Goal: Task Accomplishment & Management: Use online tool/utility

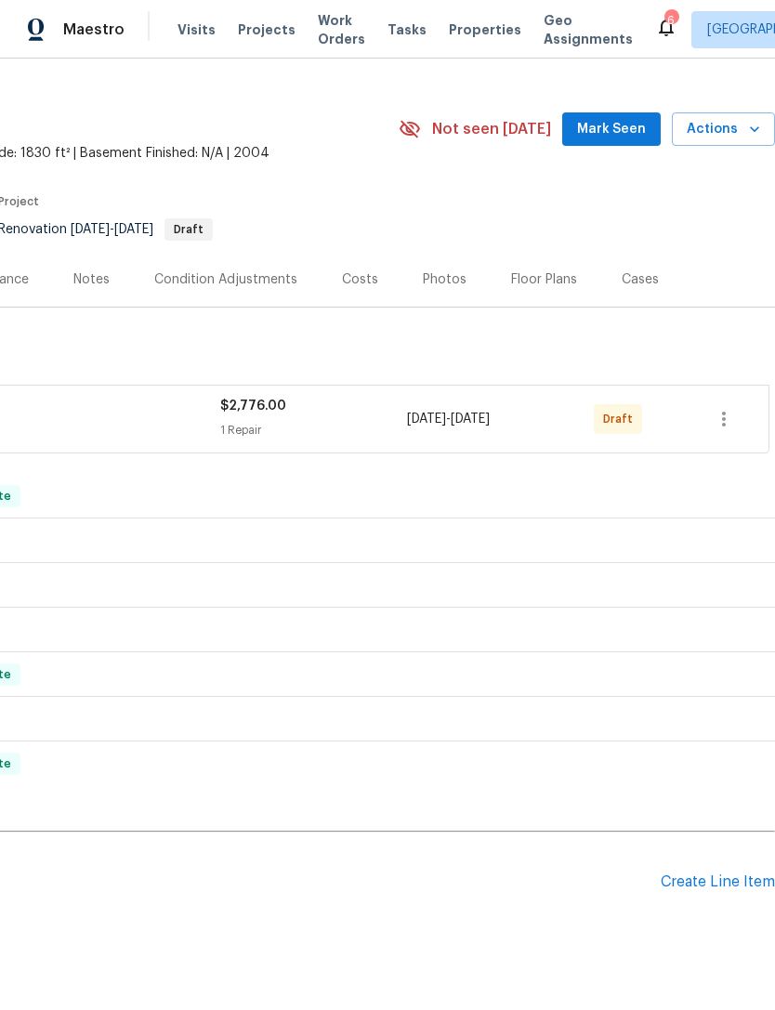
scroll to position [30, 275]
click at [713, 883] on div "Create Line Item" at bounding box center [718, 882] width 114 height 18
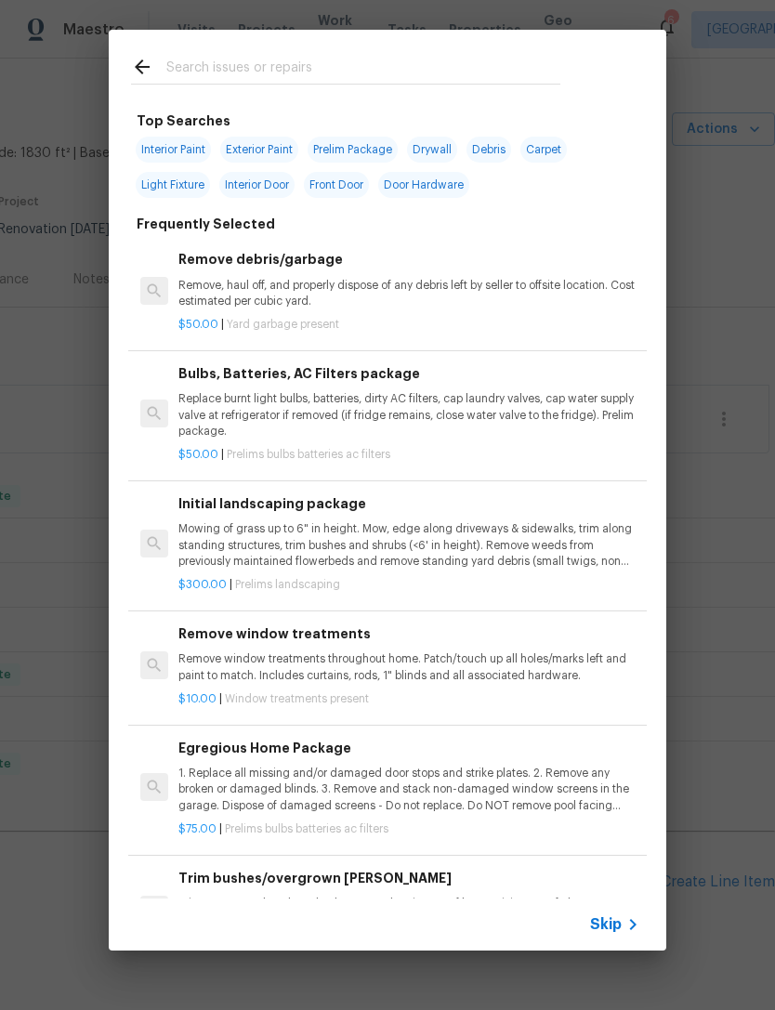
click at [634, 915] on icon at bounding box center [633, 924] width 22 height 22
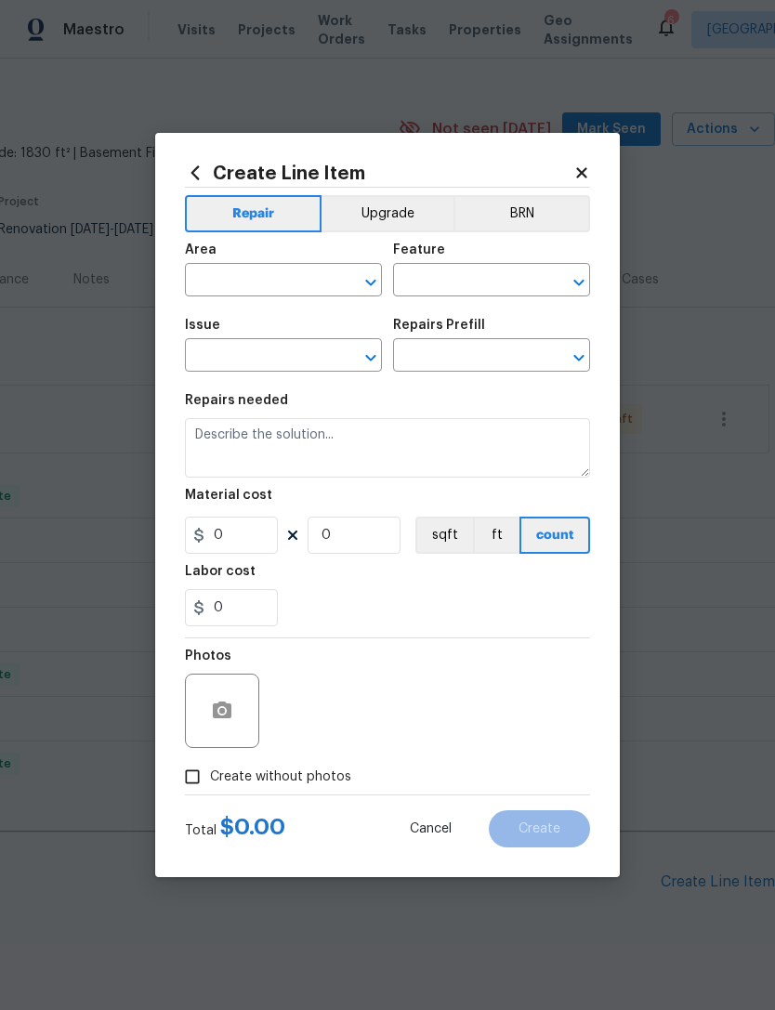
click at [289, 261] on div "Area" at bounding box center [283, 255] width 197 height 24
click at [262, 273] on input "text" at bounding box center [257, 282] width 145 height 29
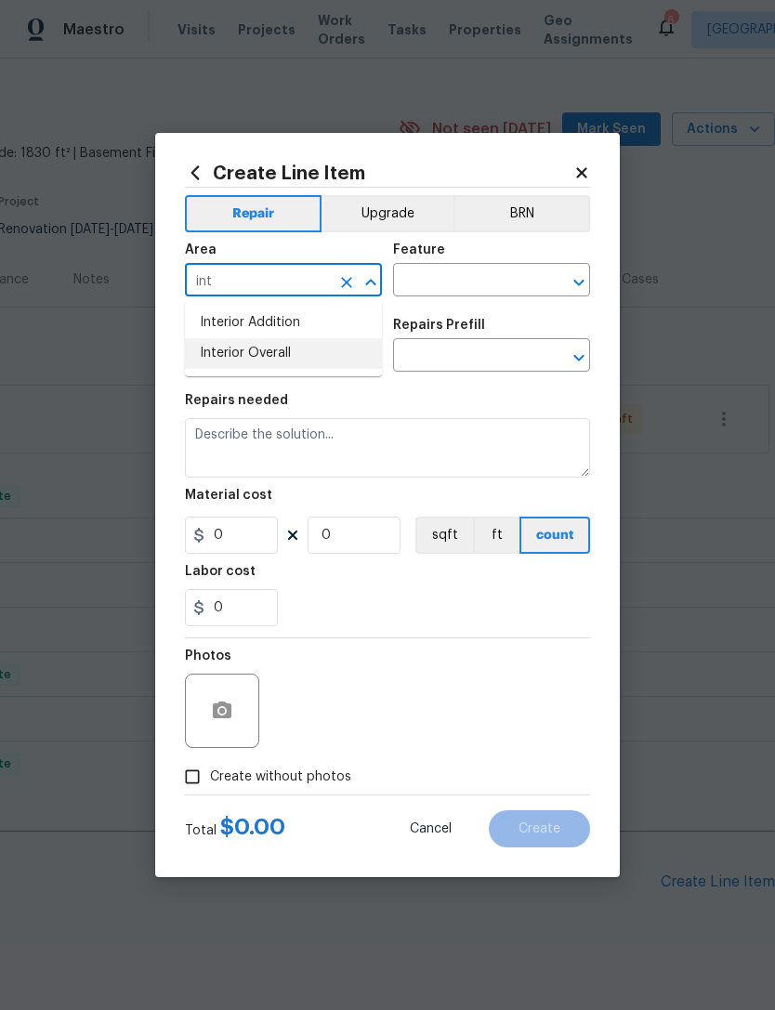
click at [282, 354] on li "Interior Overall" at bounding box center [283, 353] width 197 height 31
type input "Interior Overall"
click at [480, 268] on input "text" at bounding box center [465, 282] width 145 height 29
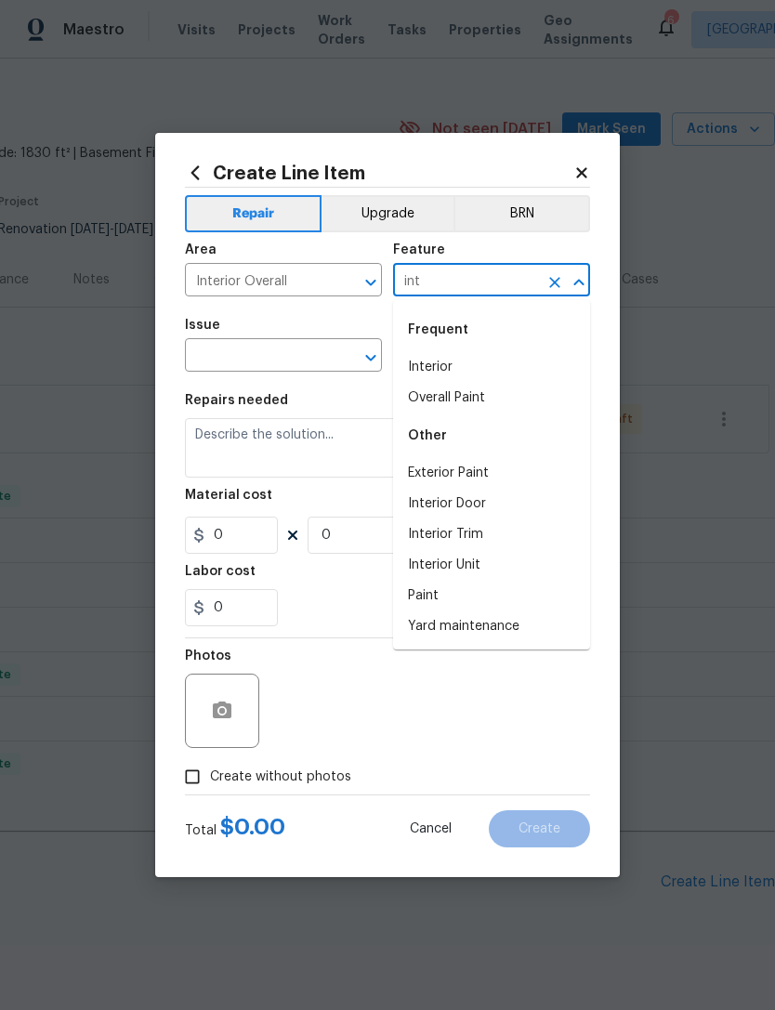
click at [451, 372] on li "Interior" at bounding box center [491, 367] width 197 height 31
type input "Interior"
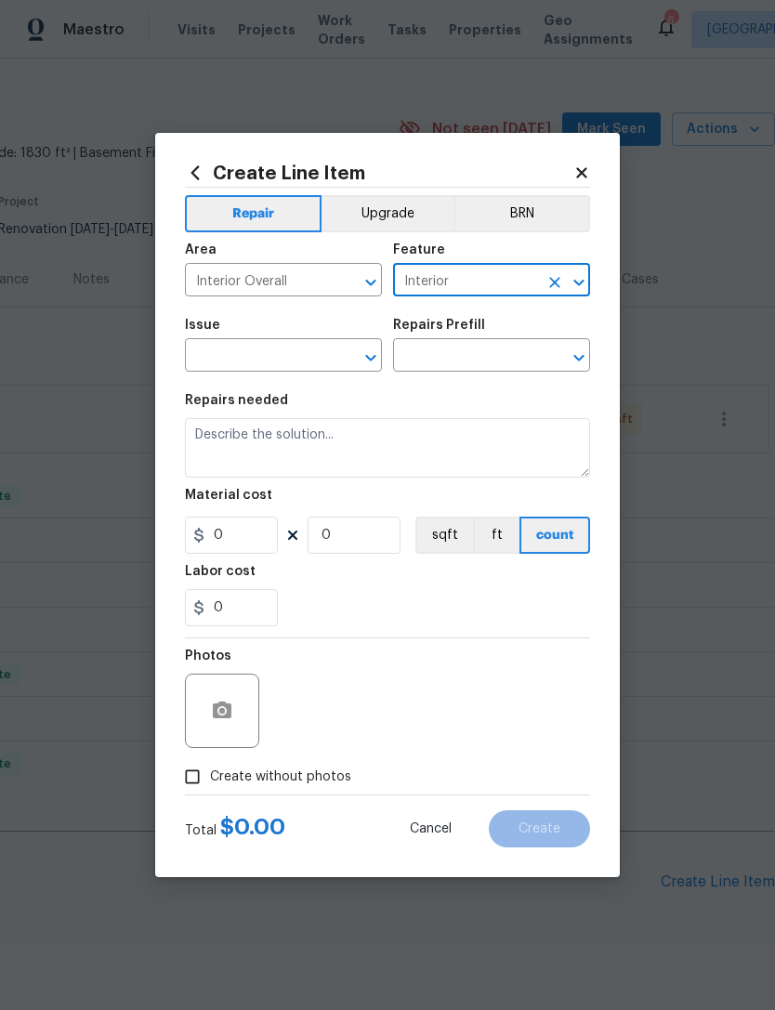
click at [292, 361] on input "text" at bounding box center [257, 357] width 145 height 29
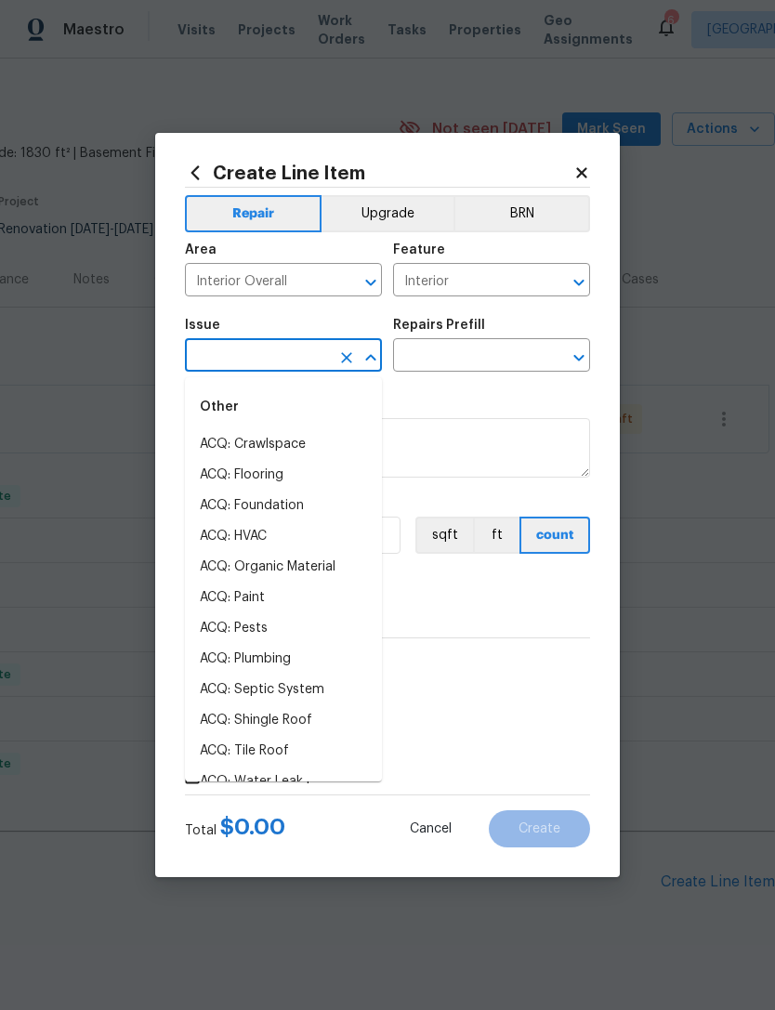
type input "d"
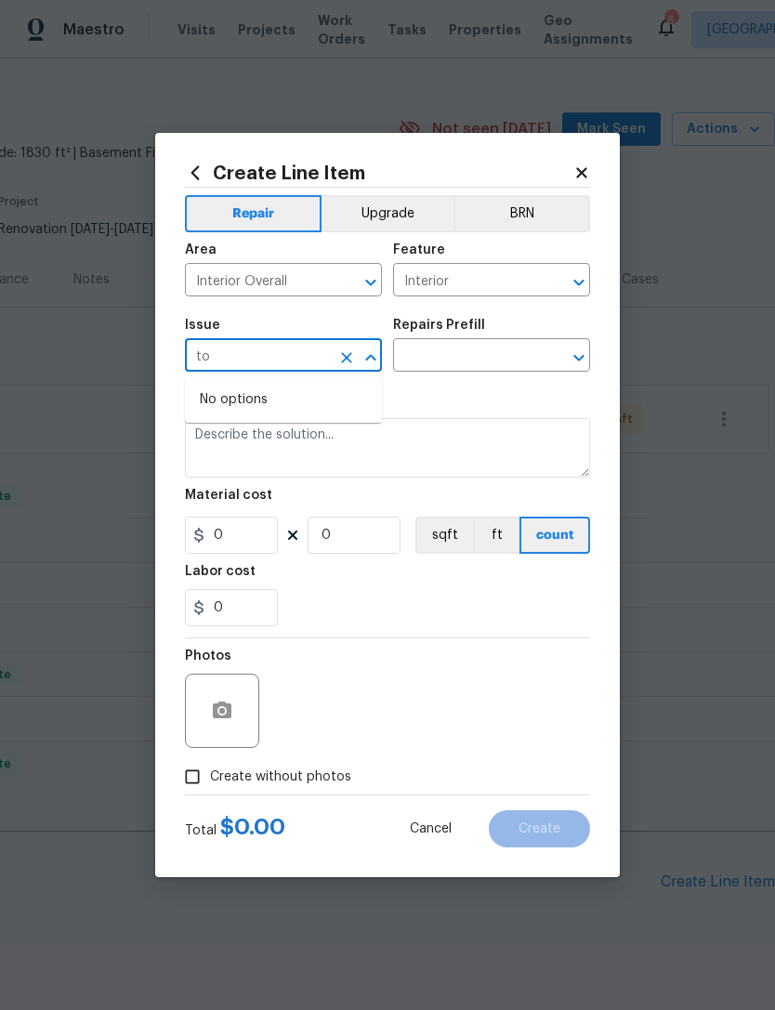
type input "t"
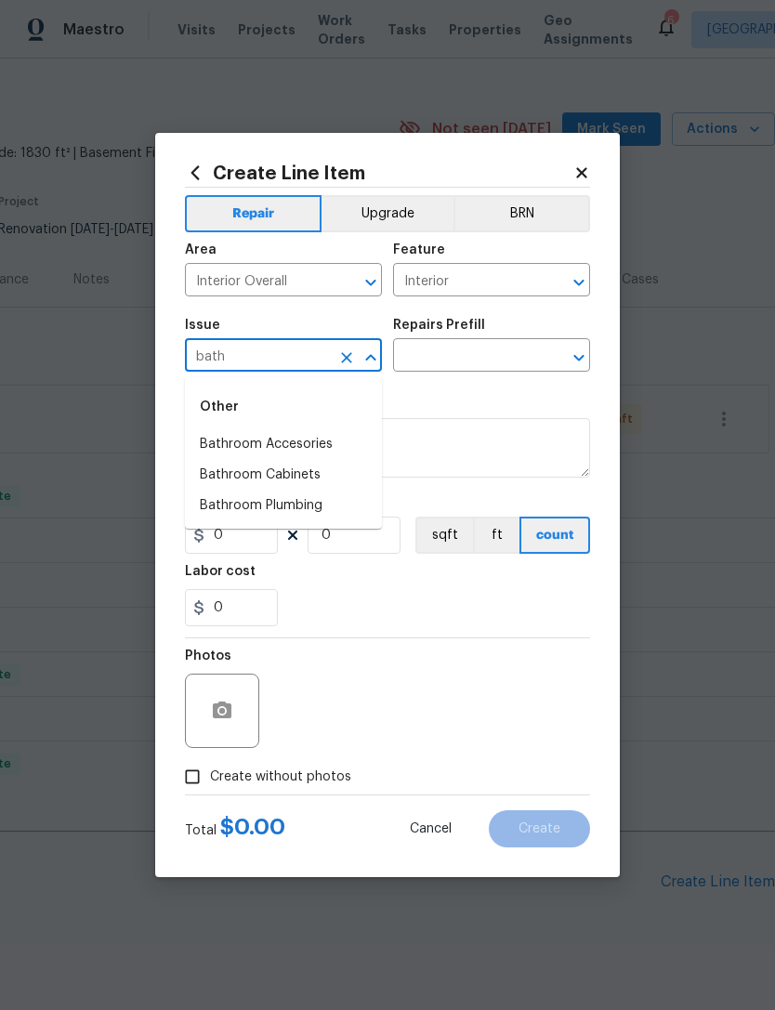
click at [328, 511] on li "Bathroom Plumbing" at bounding box center [283, 506] width 197 height 31
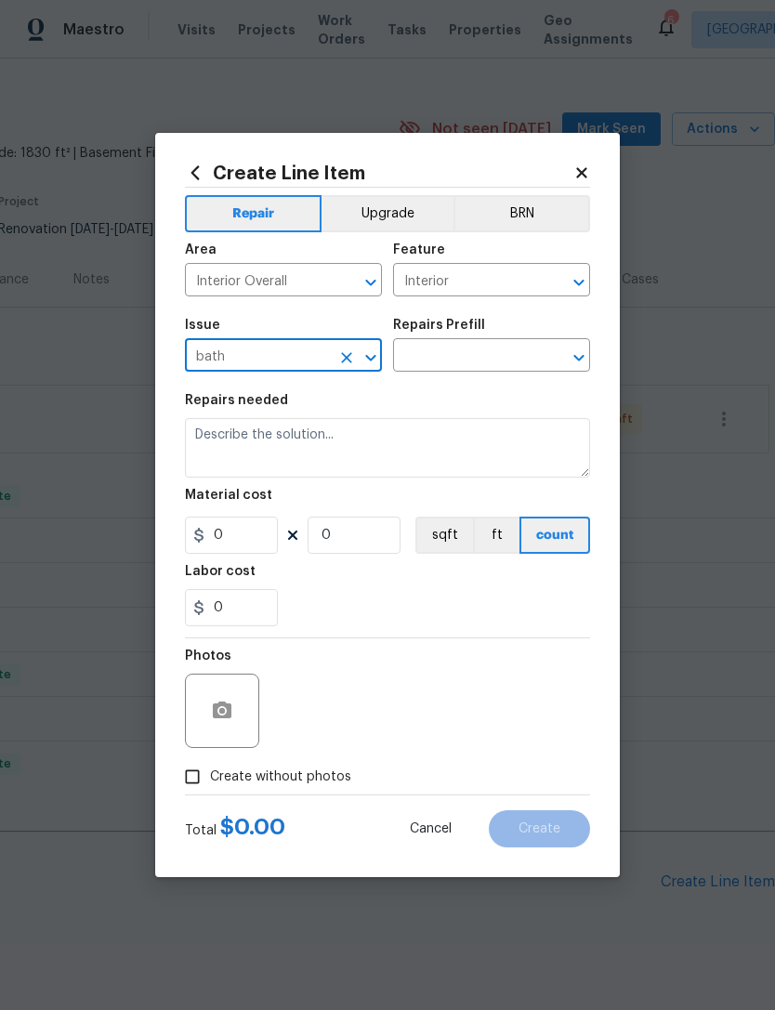
type input "Bathroom Plumbing"
click at [494, 366] on input "text" at bounding box center [465, 357] width 145 height 29
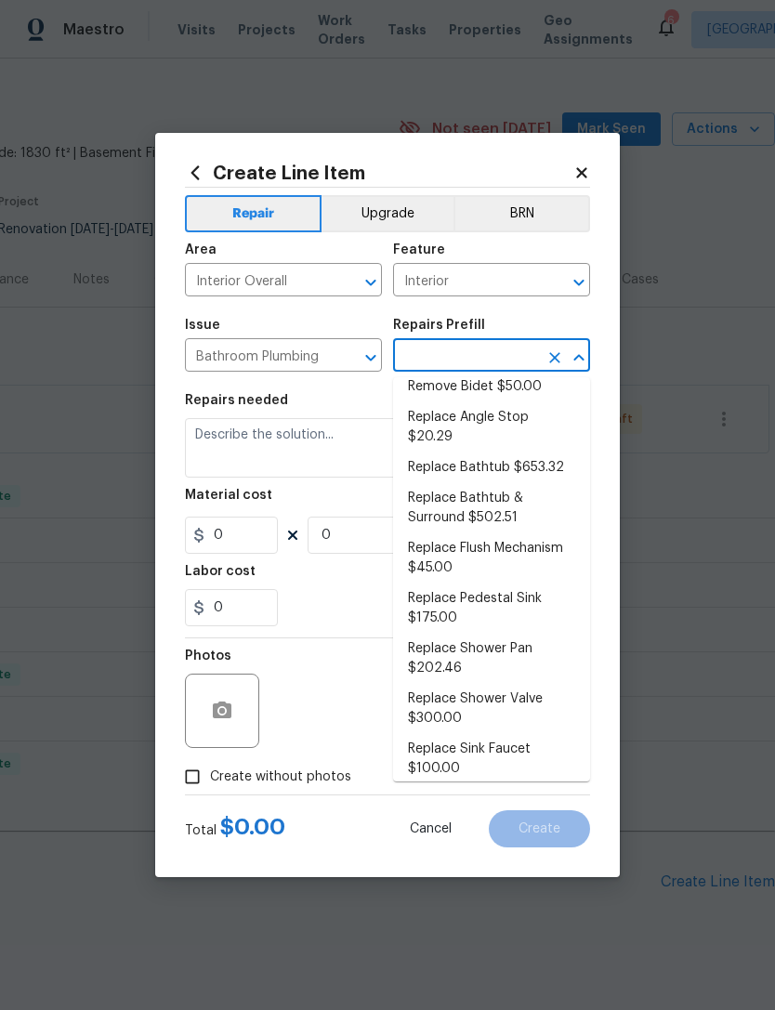
scroll to position [557, 0]
click at [530, 532] on li "Replace Flush Mechanism $45.00" at bounding box center [491, 557] width 197 height 50
type input "Replace Flush Mechanism $45.00"
type input "Plumbing"
type textarea "Remove and replace the toilet flush mechanism with new. Ensure that there are n…"
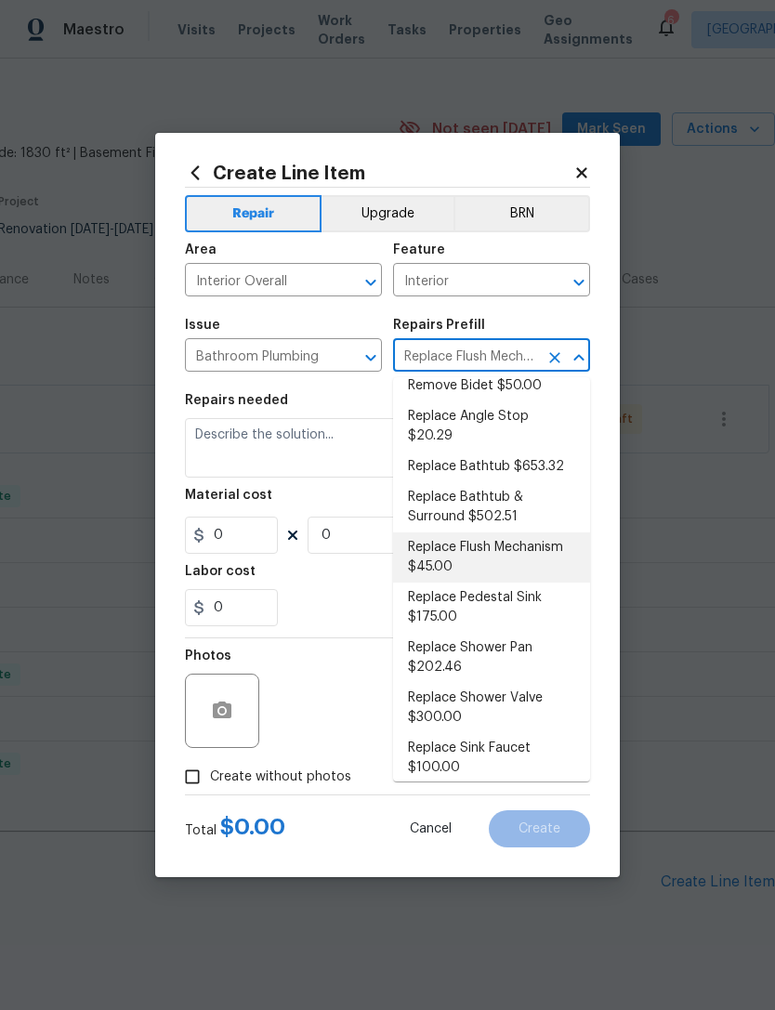
type input "1"
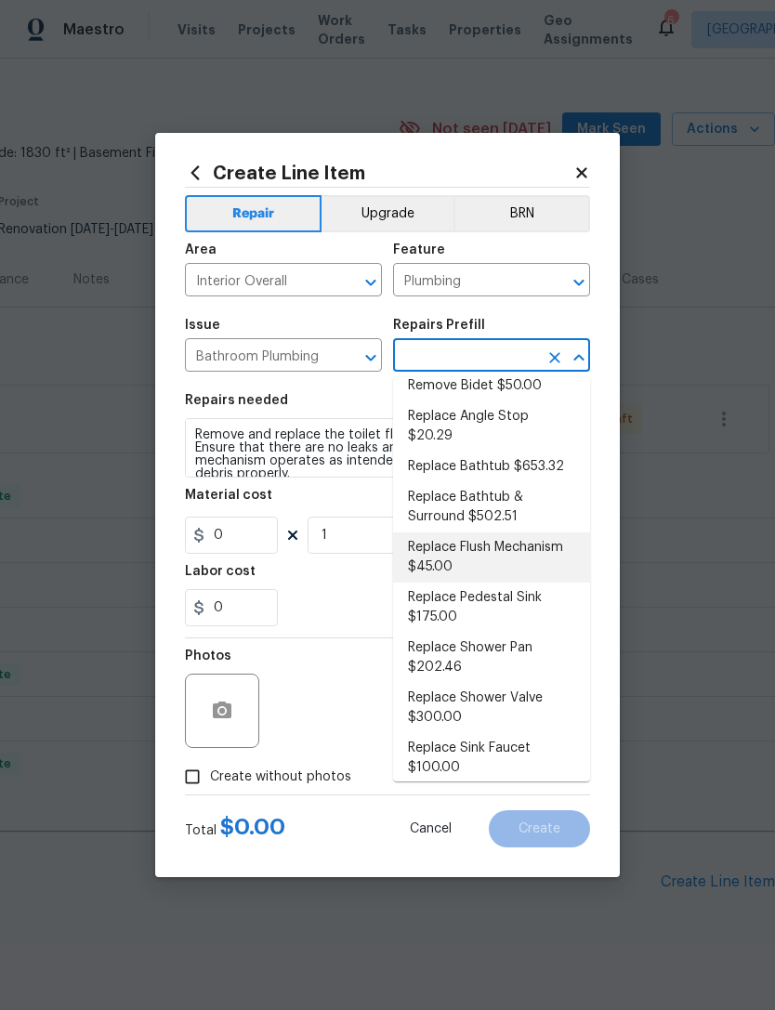
type input "Replace Flush Mechanism $45.00"
type input "45"
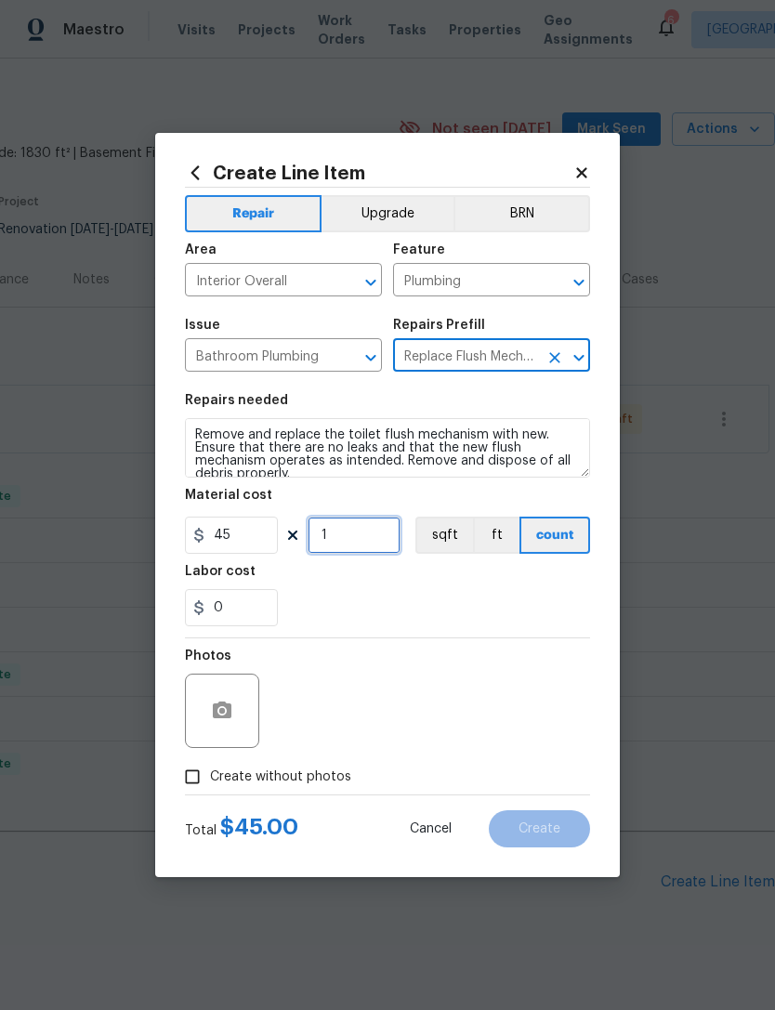
click at [356, 539] on input "1" at bounding box center [353, 535] width 93 height 37
type input "2"
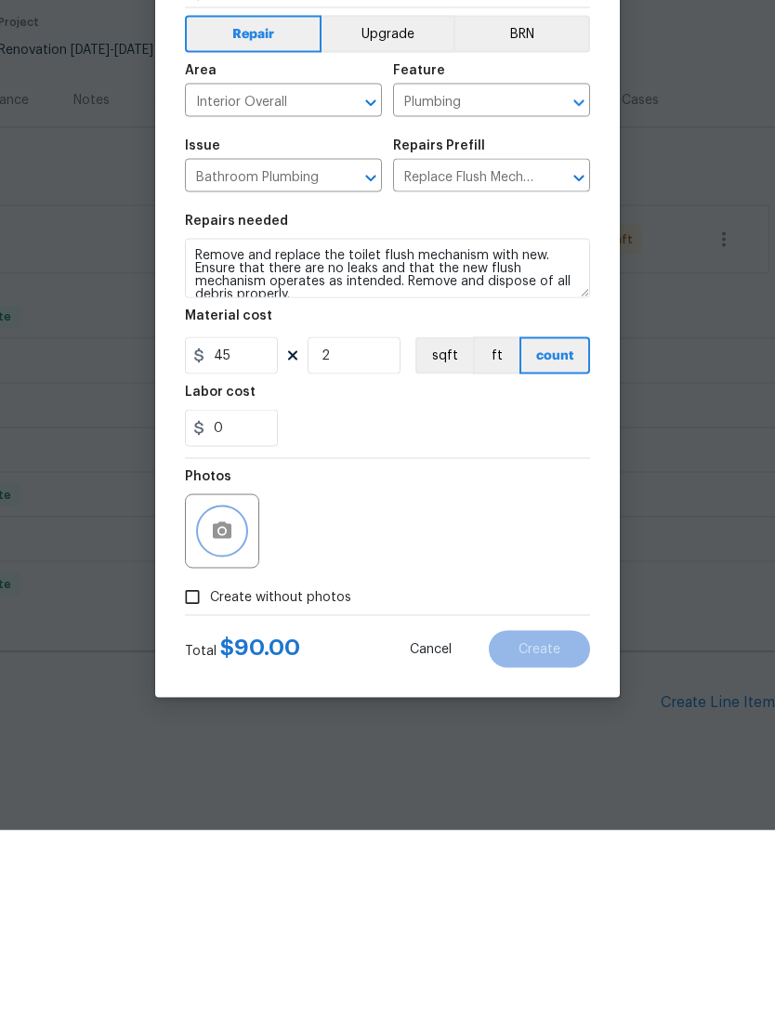
click at [206, 688] on button "button" at bounding box center [222, 710] width 45 height 45
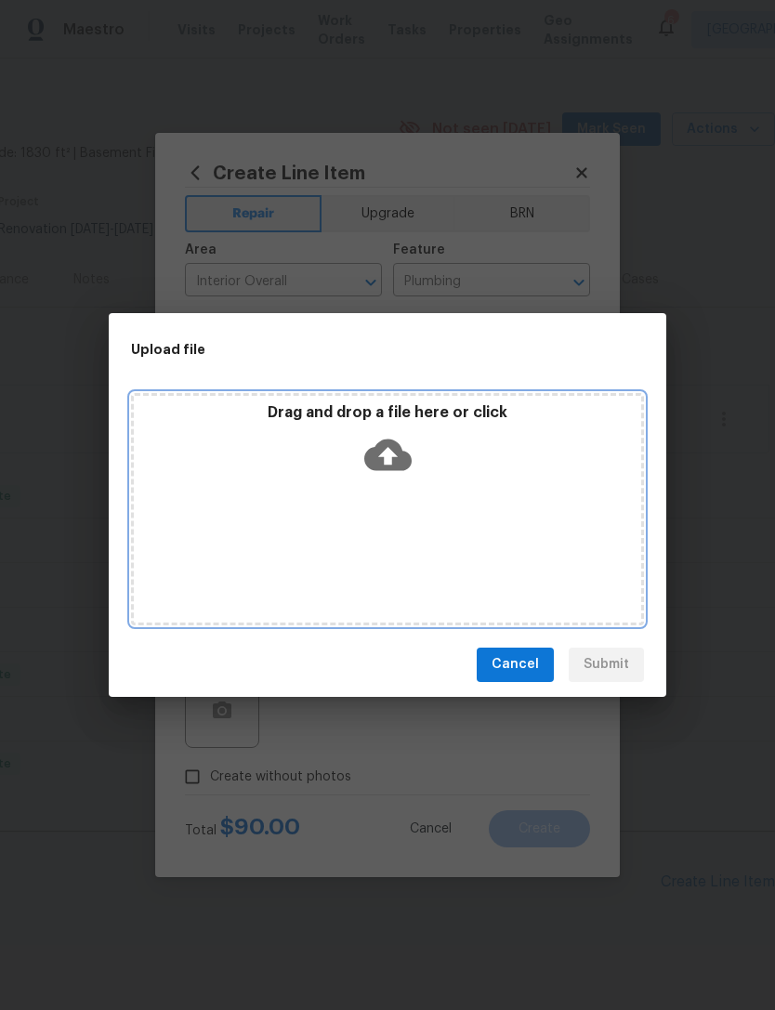
click at [396, 441] on icon at bounding box center [387, 454] width 47 height 32
